Goal: Information Seeking & Learning: Compare options

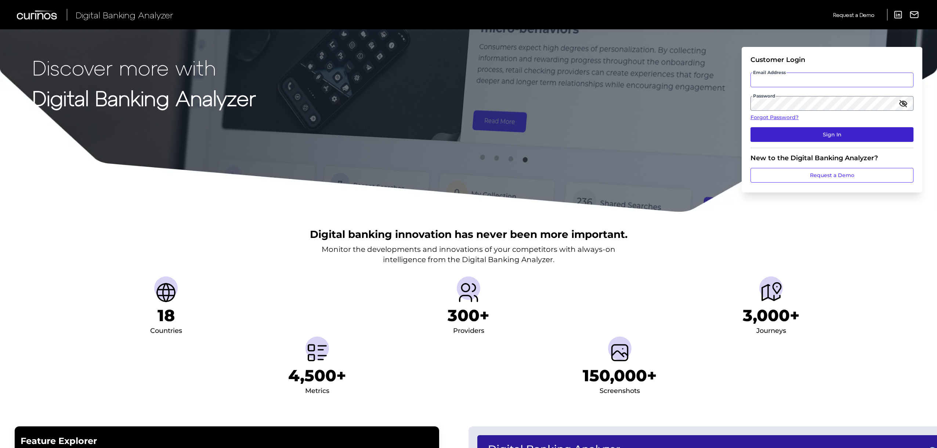
type input "[EMAIL_ADDRESS][DOMAIN_NAME]"
click at [815, 127] on button "Sign In" at bounding box center [831, 134] width 163 height 15
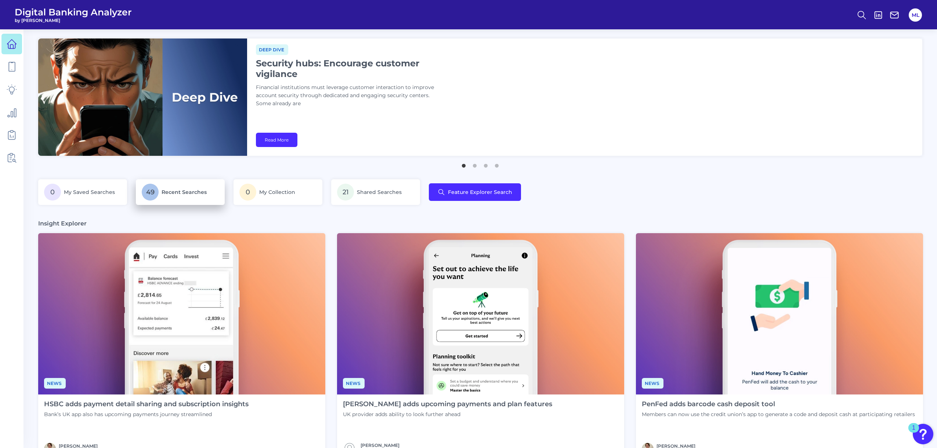
click at [166, 198] on p "49 Recent Searches" at bounding box center [180, 192] width 77 height 17
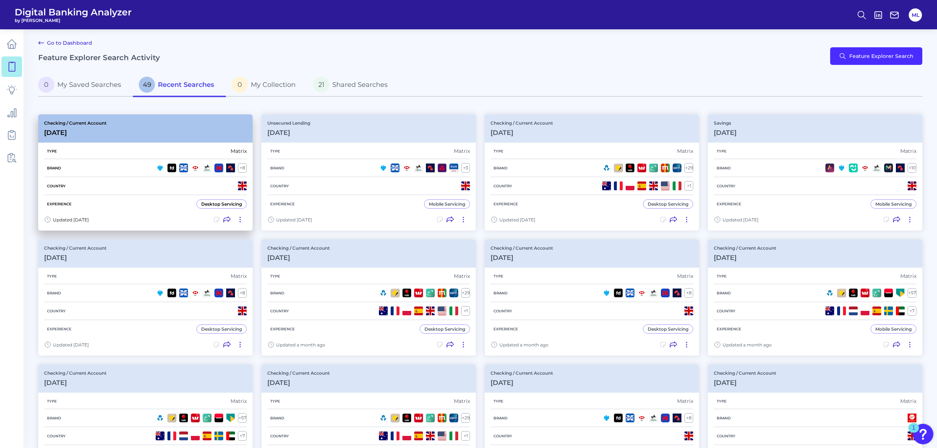
click at [141, 138] on div "Checking / Current Account [DATE]" at bounding box center [145, 129] width 214 height 28
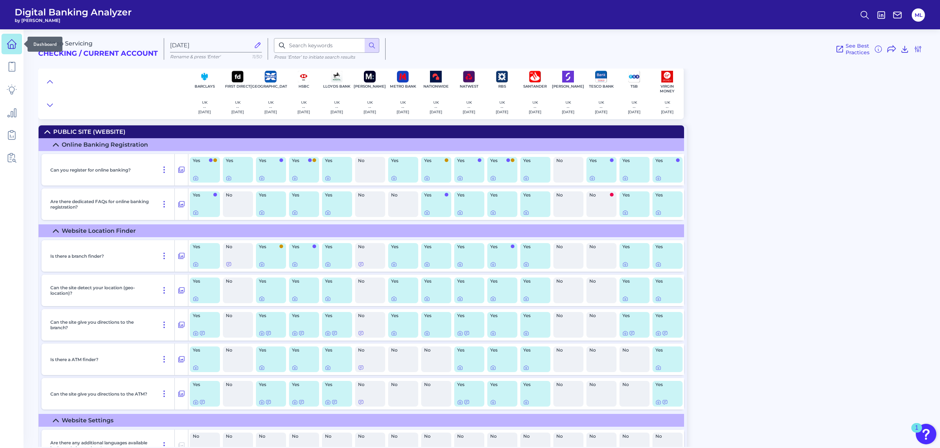
click at [10, 47] on icon at bounding box center [11, 46] width 3 height 4
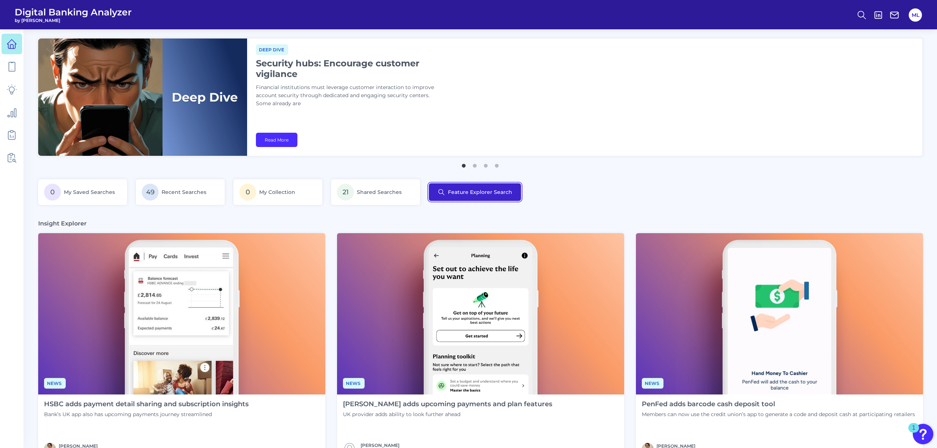
click at [462, 193] on button "Feature Explorer Search" at bounding box center [475, 193] width 92 height 18
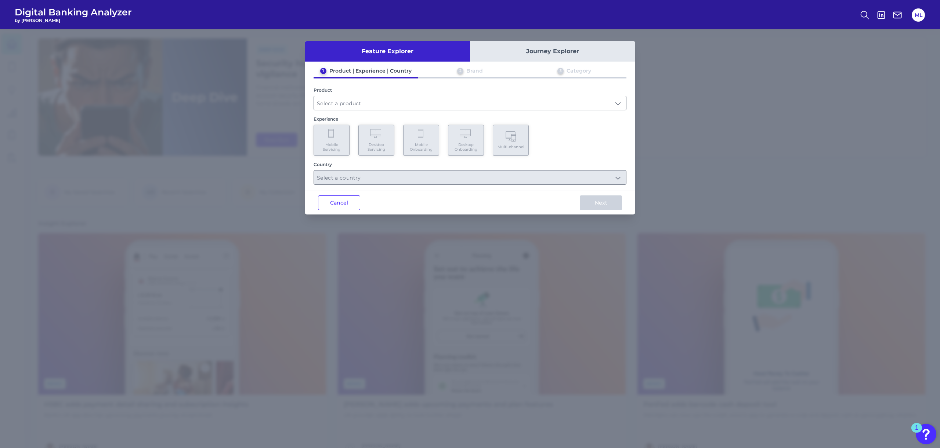
click at [401, 95] on div "Product" at bounding box center [469, 98] width 313 height 23
click at [393, 106] on input "text" at bounding box center [470, 103] width 312 height 14
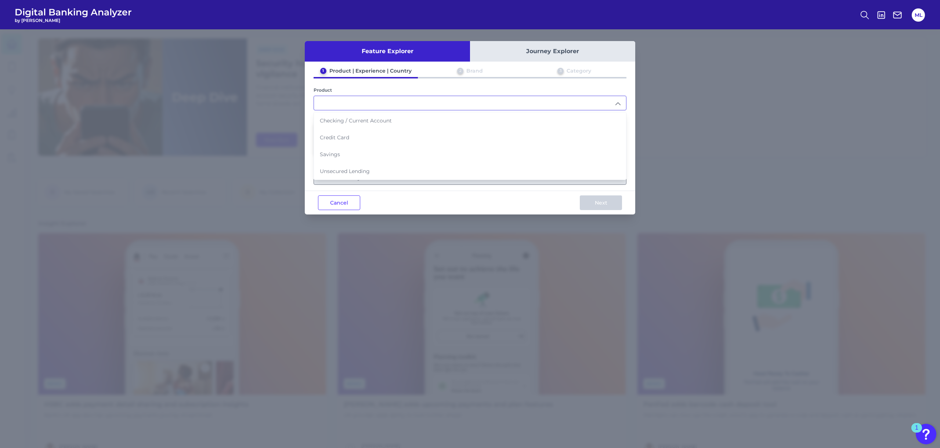
drag, startPoint x: 730, startPoint y: 81, endPoint x: 700, endPoint y: 85, distance: 30.3
click at [730, 81] on div "Feature Explorer Journey Explorer 1 Product | Experience | Country 2 Brand 3 Ca…" at bounding box center [470, 238] width 940 height 419
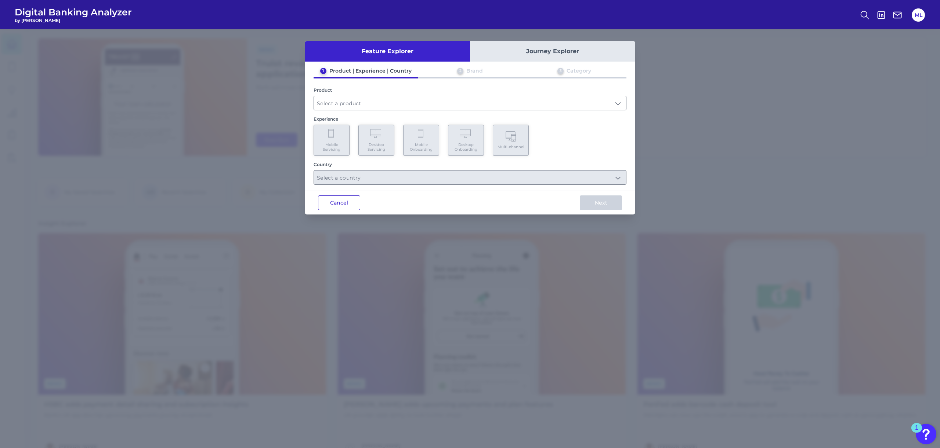
click at [331, 200] on button "Cancel" at bounding box center [339, 203] width 42 height 15
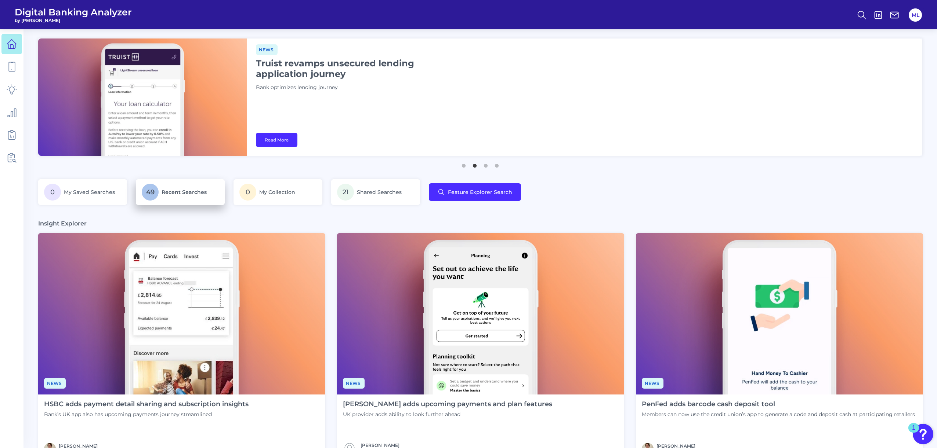
click at [156, 190] on span "49" at bounding box center [150, 192] width 17 height 17
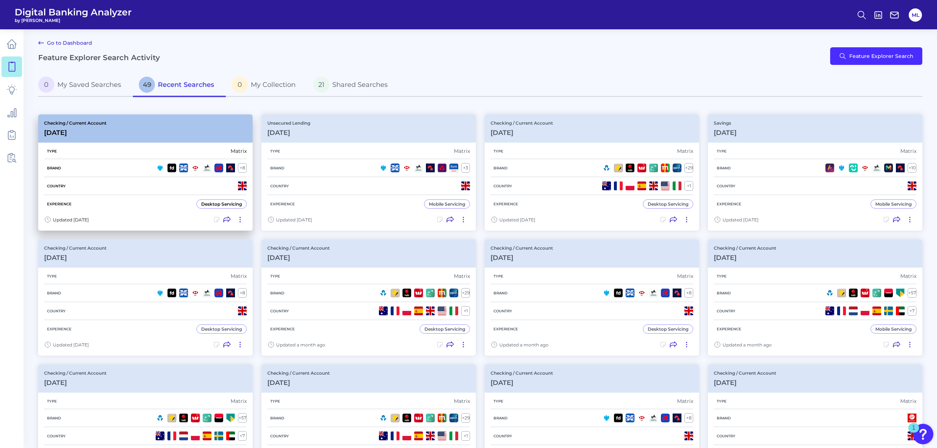
click at [138, 143] on div "Type Matrix Brand + 8 Country Experience Desktop Servicing" at bounding box center [145, 178] width 214 height 70
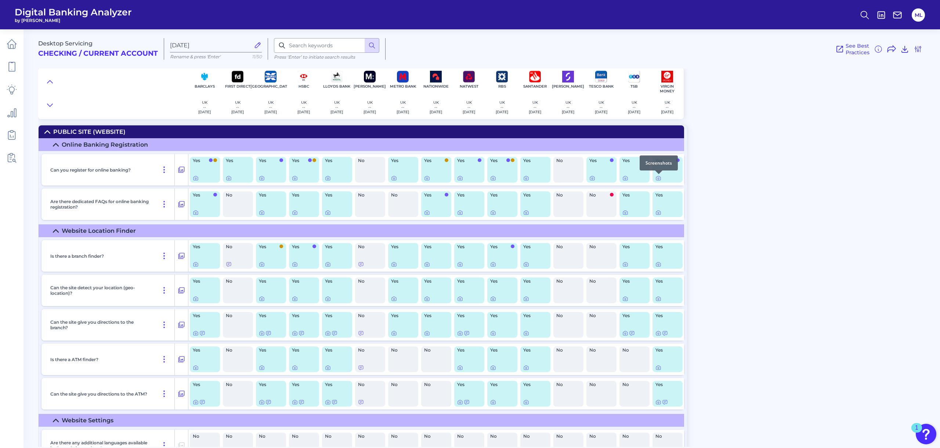
click at [661, 177] on div at bounding box center [658, 174] width 7 height 7
click at [660, 178] on icon at bounding box center [658, 178] width 6 height 6
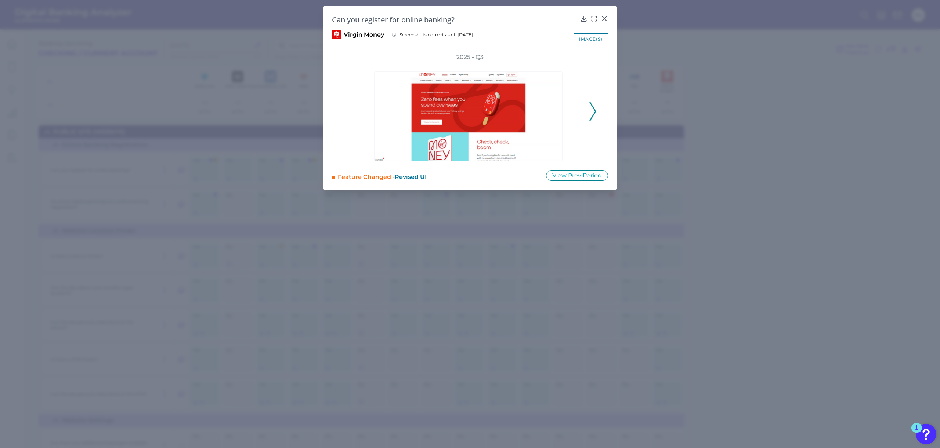
click at [593, 112] on icon at bounding box center [592, 112] width 7 height 20
click at [593, 113] on polyline at bounding box center [592, 111] width 6 height 19
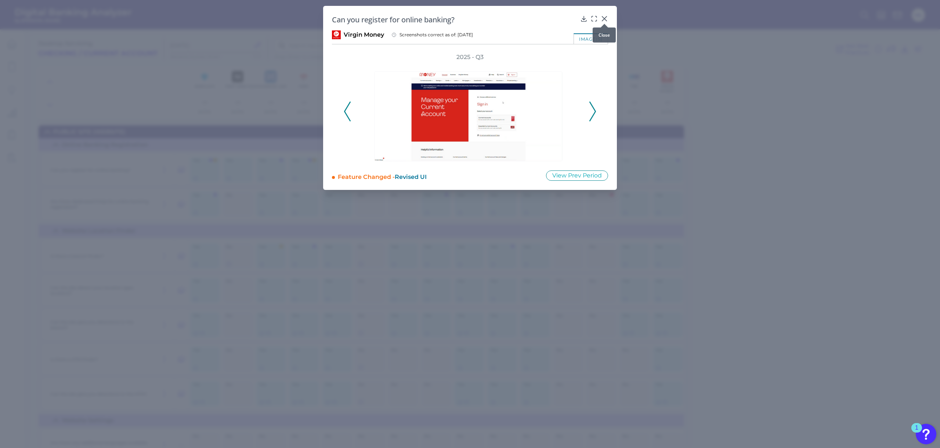
click at [604, 17] on icon at bounding box center [603, 18] width 7 height 7
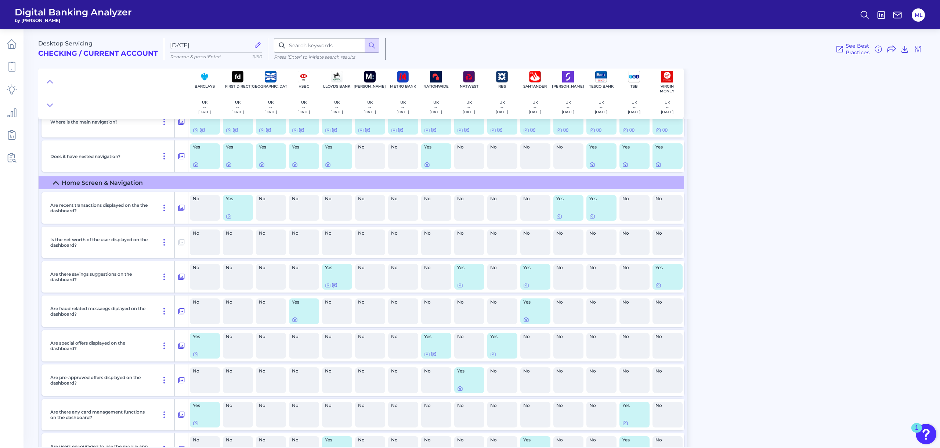
scroll to position [1006, 0]
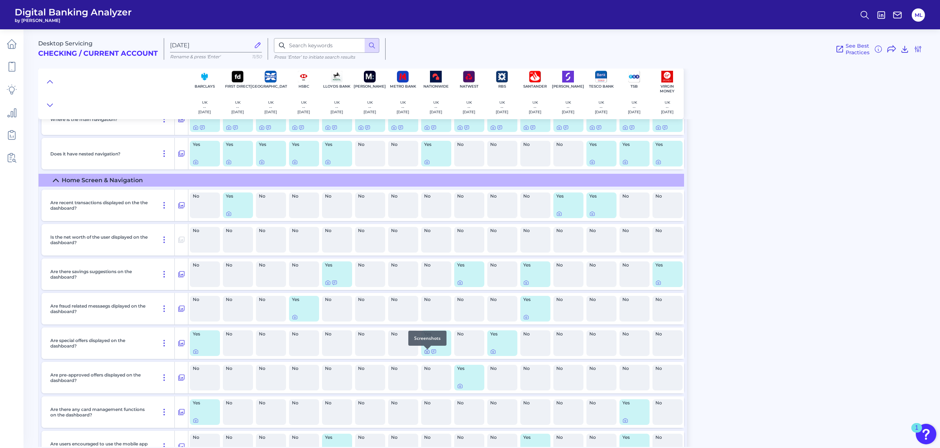
click at [428, 355] on icon at bounding box center [427, 352] width 6 height 6
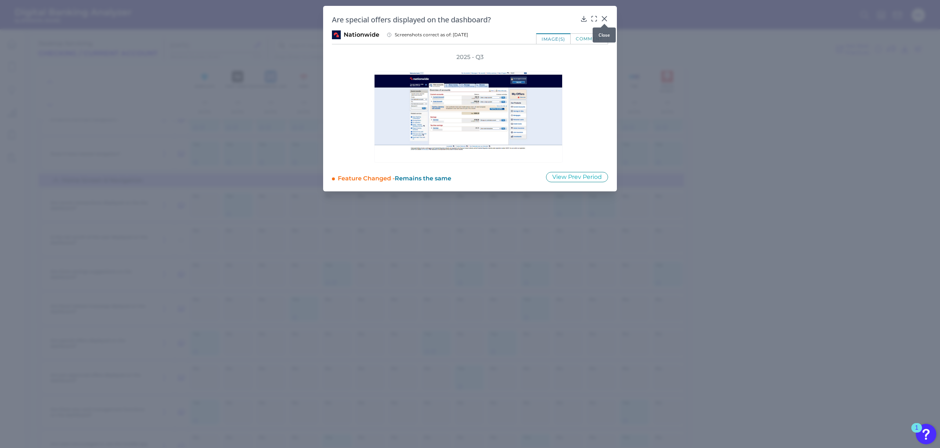
click at [603, 17] on icon at bounding box center [603, 18] width 7 height 7
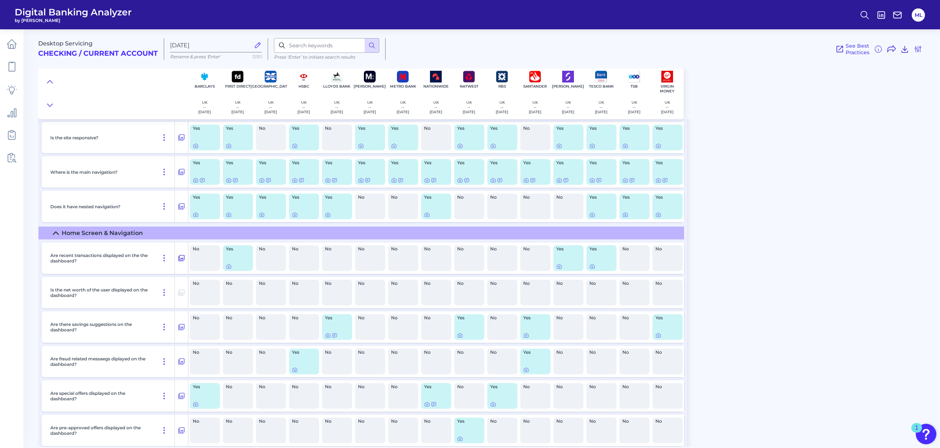
scroll to position [956, 0]
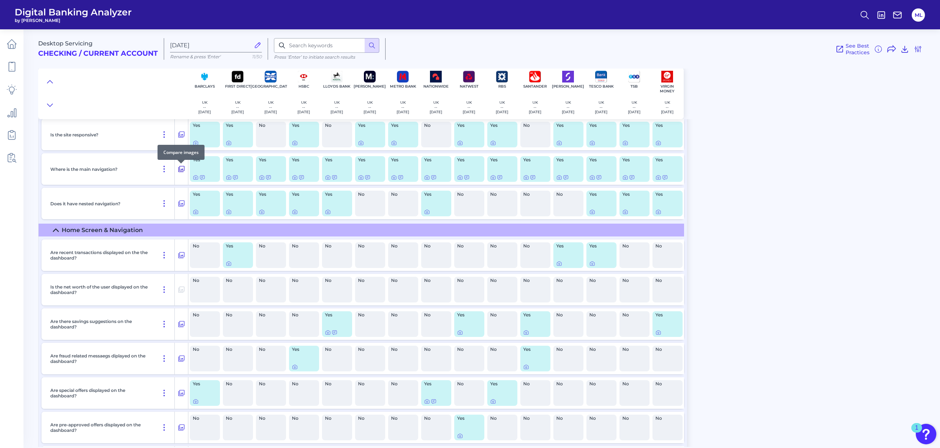
click at [180, 169] on icon at bounding box center [181, 169] width 7 height 9
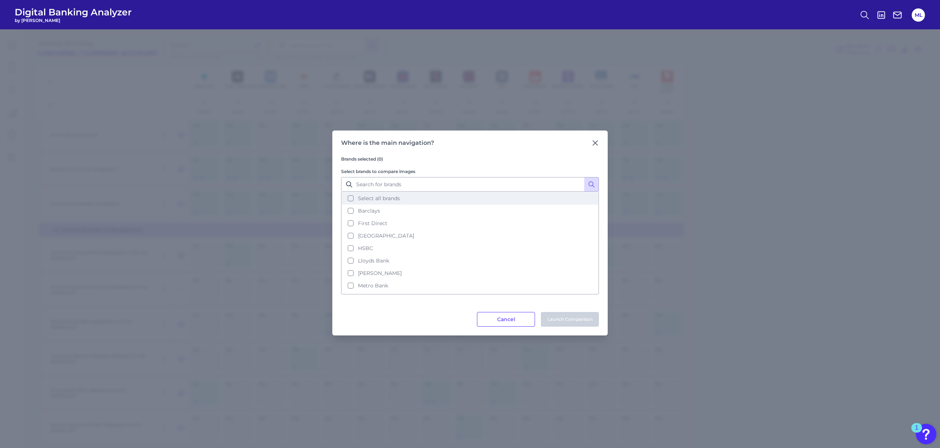
click at [362, 196] on span "Select all brands" at bounding box center [379, 198] width 42 height 7
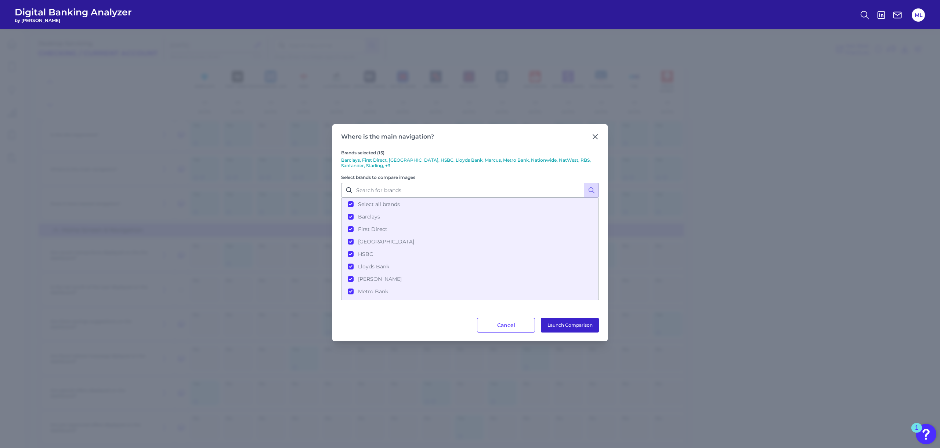
click at [584, 323] on button "Launch Comparison" at bounding box center [570, 325] width 58 height 15
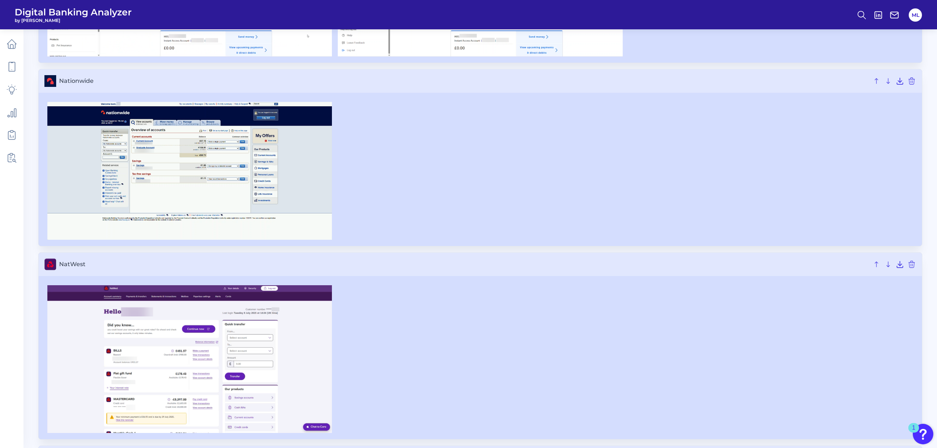
scroll to position [1299, 0]
